Goal: Task Accomplishment & Management: Manage account settings

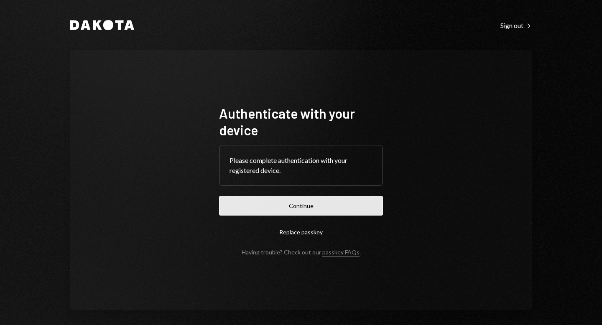
click at [314, 209] on button "Continue" at bounding box center [301, 206] width 164 height 20
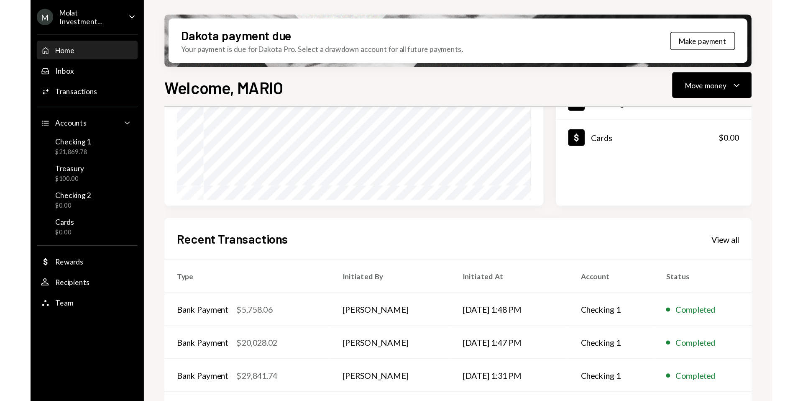
scroll to position [179, 0]
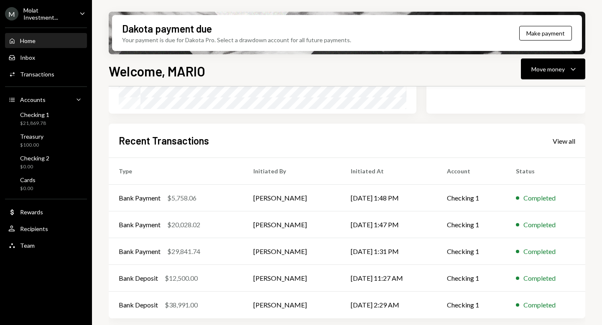
click at [45, 15] on div "Molat Investment..." at bounding box center [47, 14] width 49 height 14
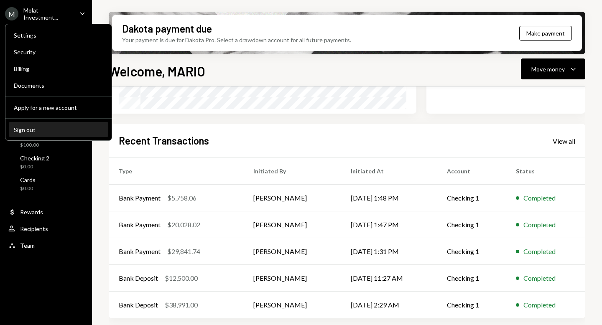
click at [48, 131] on div "Sign out" at bounding box center [58, 129] width 89 height 7
